Goal: Information Seeking & Learning: Learn about a topic

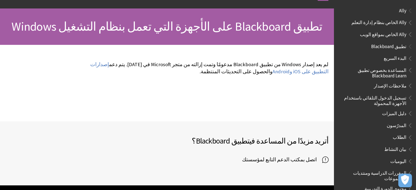
scroll to position [132, 0]
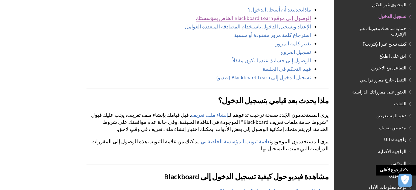
scroll to position [246, 0]
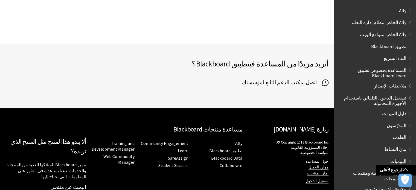
scroll to position [132, 0]
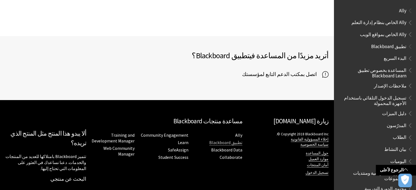
click at [220, 142] on link "تطبيق Blackboard" at bounding box center [225, 143] width 33 height 6
